Goal: Task Accomplishment & Management: Use online tool/utility

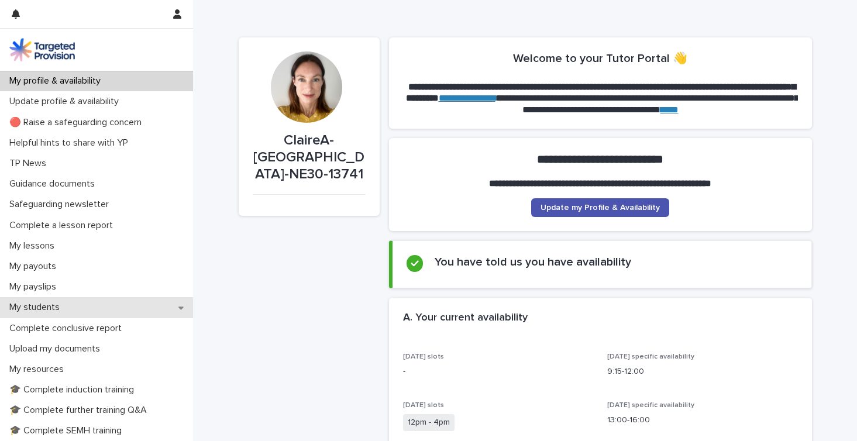
click at [46, 306] on p "My students" at bounding box center [37, 307] width 64 height 11
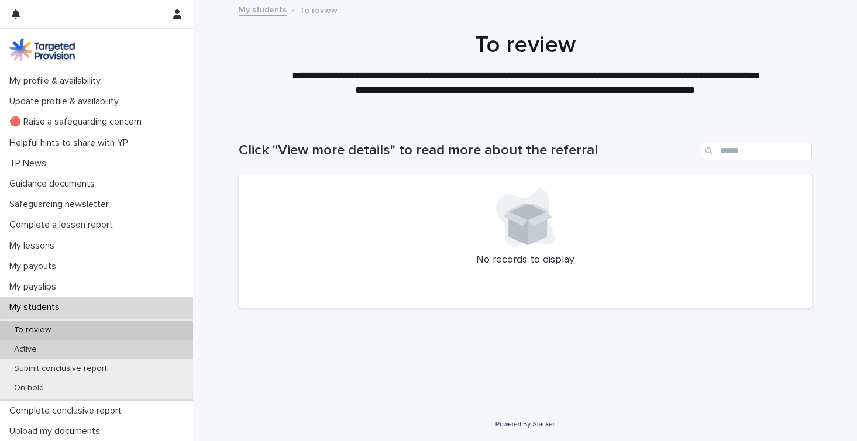
click at [38, 347] on p "Active" at bounding box center [26, 349] width 42 height 10
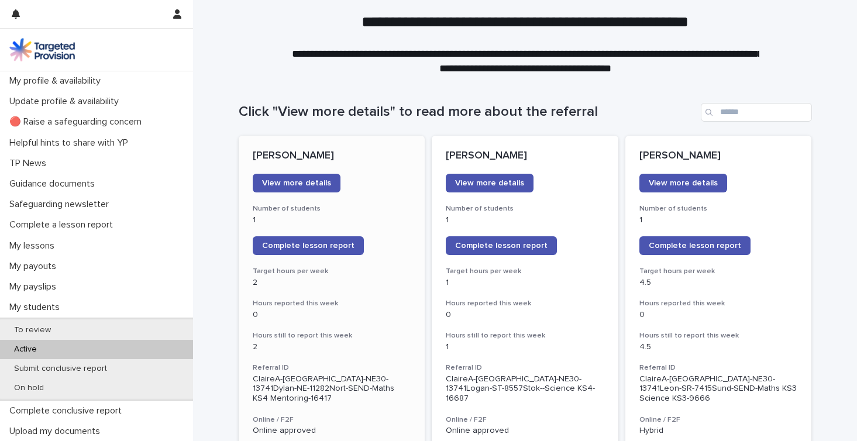
scroll to position [41, 0]
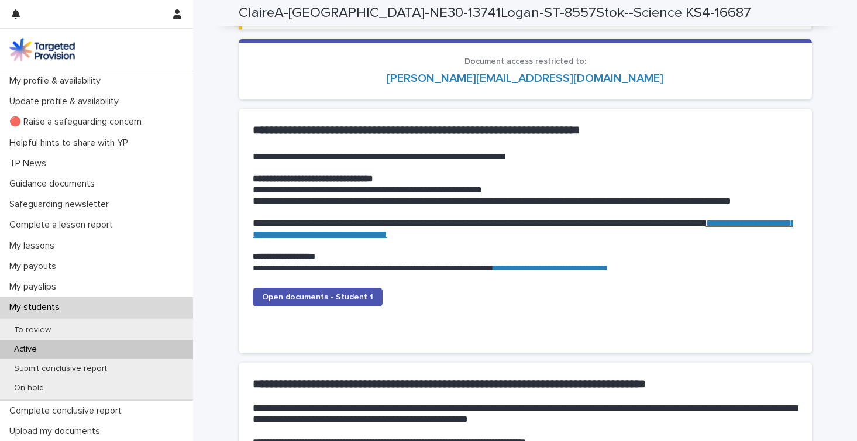
scroll to position [1068, 0]
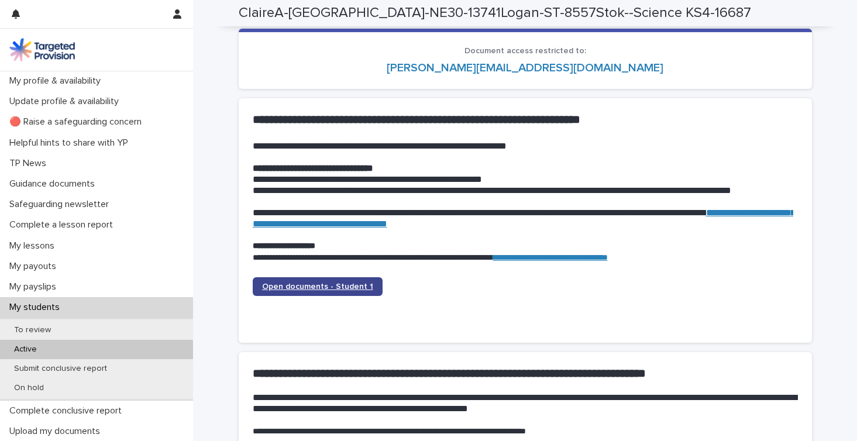
click at [352, 282] on span "Open documents - Student 1" at bounding box center [317, 286] width 111 height 8
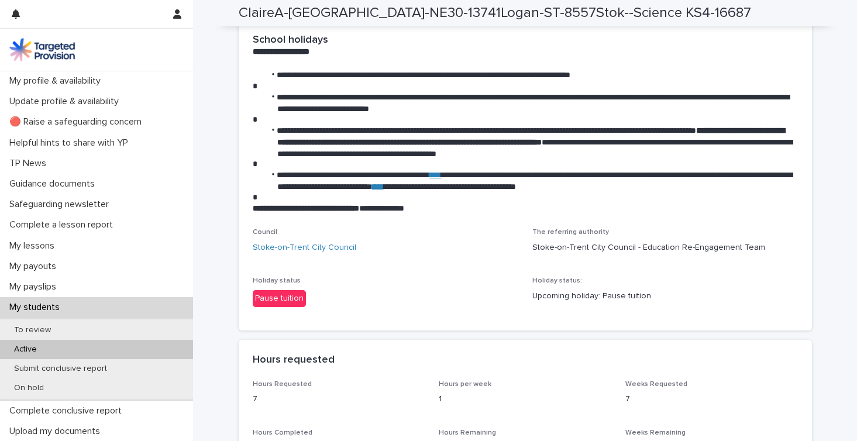
scroll to position [1770, 0]
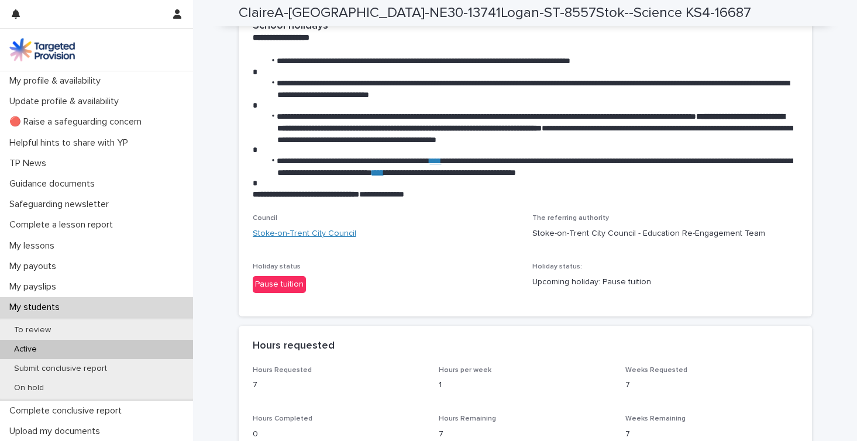
click at [303, 227] on link "Stoke-on-Trent City Council" at bounding box center [305, 233] width 104 height 12
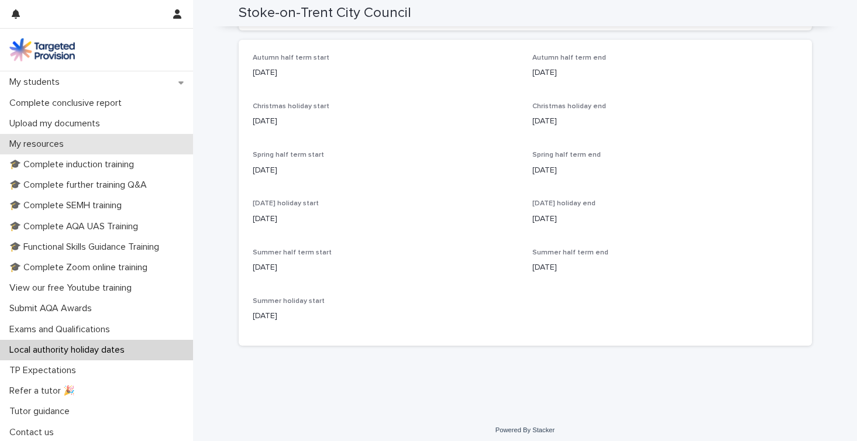
scroll to position [223, 0]
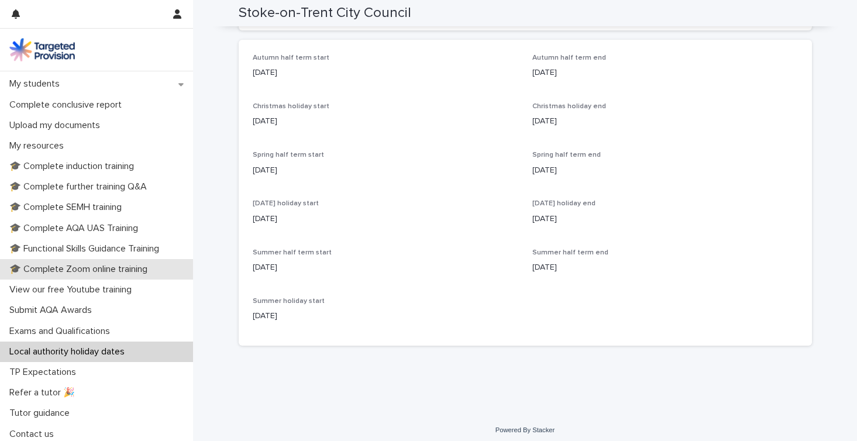
click at [59, 277] on div "🎓 Complete Zoom online training" at bounding box center [96, 269] width 193 height 20
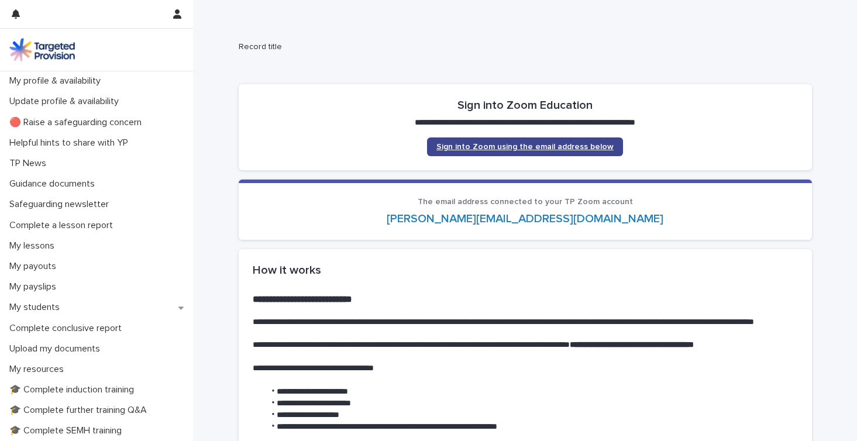
click at [536, 148] on span "Sign into Zoom using the email address below" at bounding box center [524, 147] width 177 height 8
